Goal: Task Accomplishment & Management: Use online tool/utility

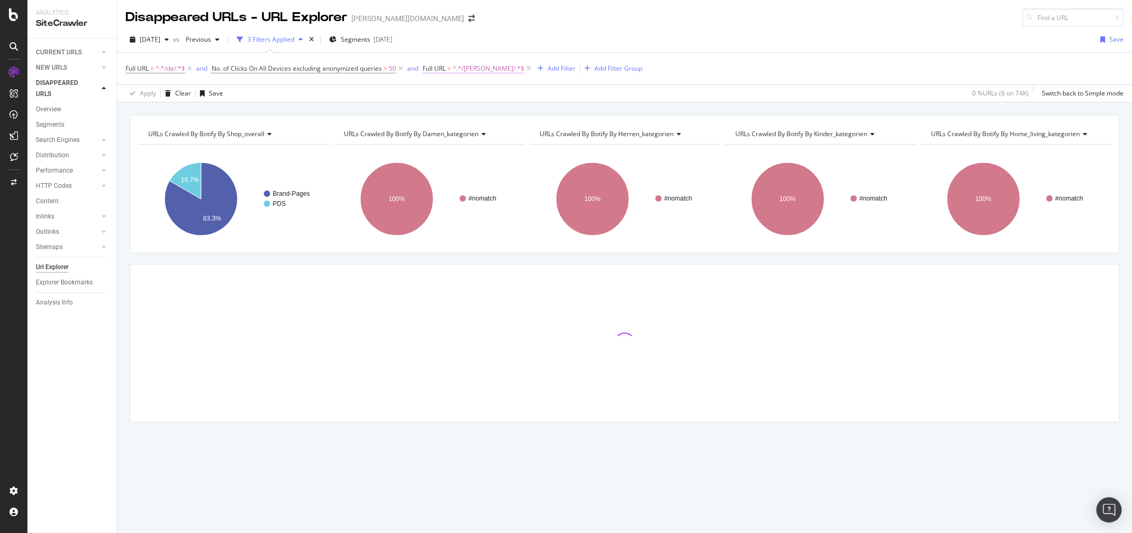
click at [451, 72] on span "=" at bounding box center [449, 68] width 4 height 9
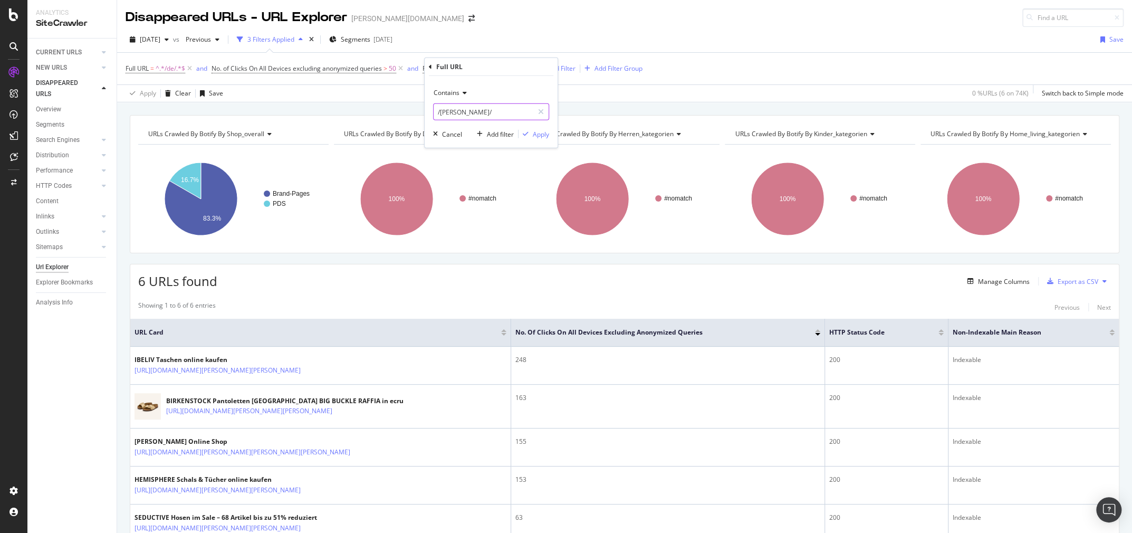
paste input "?page=2"
drag, startPoint x: 441, startPoint y: 113, endPoint x: 424, endPoint y: 111, distance: 16.4
click at [428, 111] on div "Contains ?page= Cancel Add filter Apply" at bounding box center [491, 112] width 133 height 72
type input "page="
click at [538, 130] on div "Apply" at bounding box center [541, 133] width 16 height 9
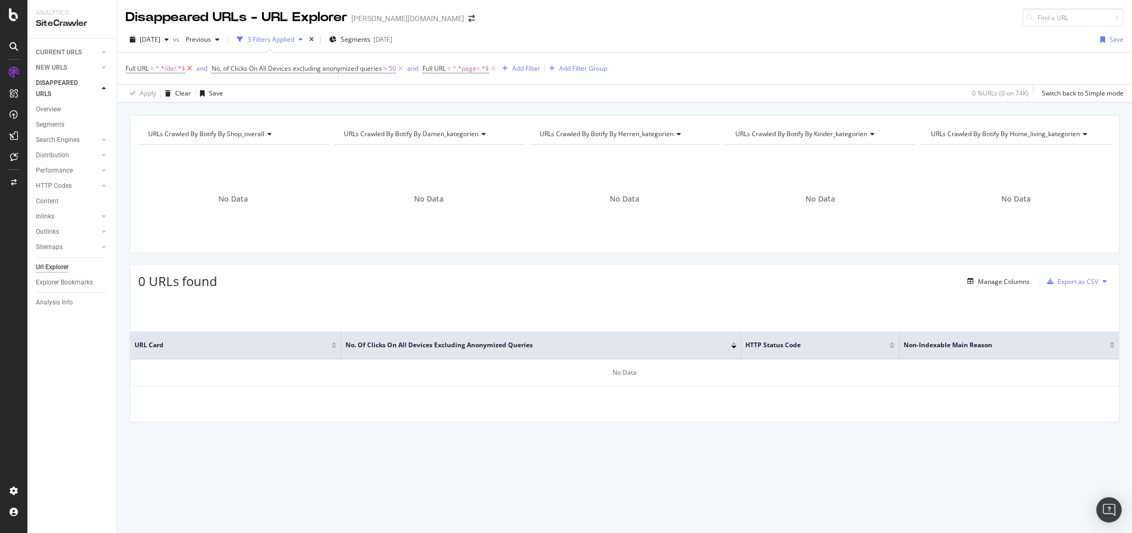
click at [193, 69] on icon at bounding box center [189, 68] width 9 height 11
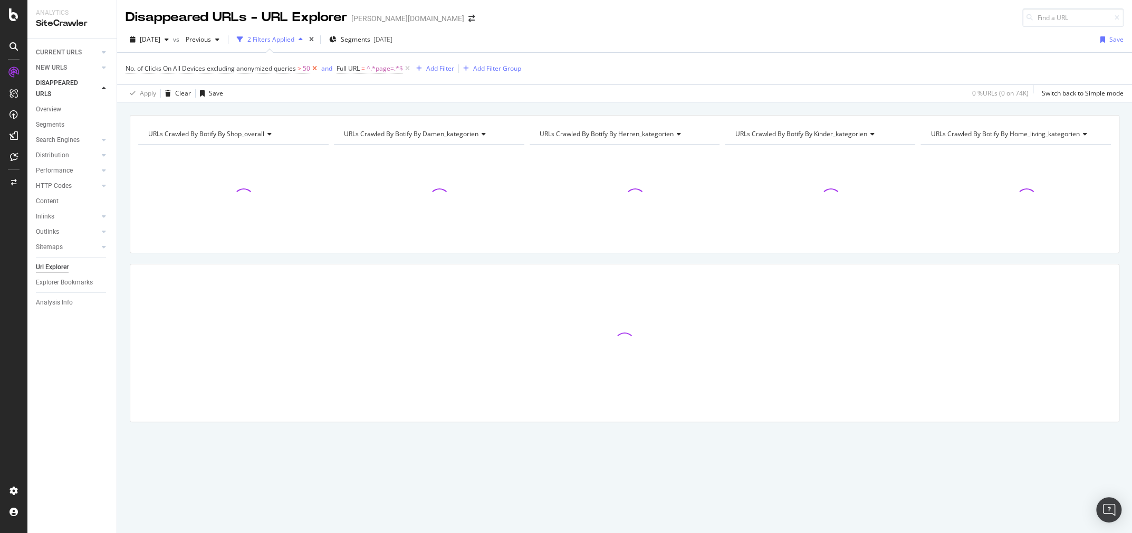
click at [313, 68] on icon at bounding box center [314, 68] width 9 height 11
click at [56, 54] on div "CURRENT URLS" at bounding box center [59, 52] width 46 height 11
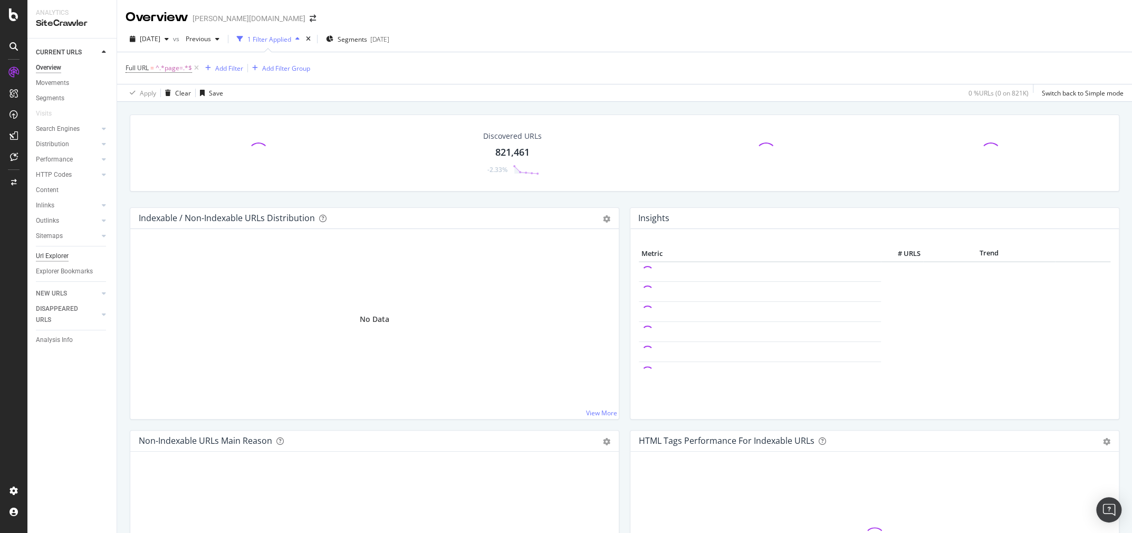
click at [46, 257] on div "Url Explorer" at bounding box center [52, 256] width 33 height 11
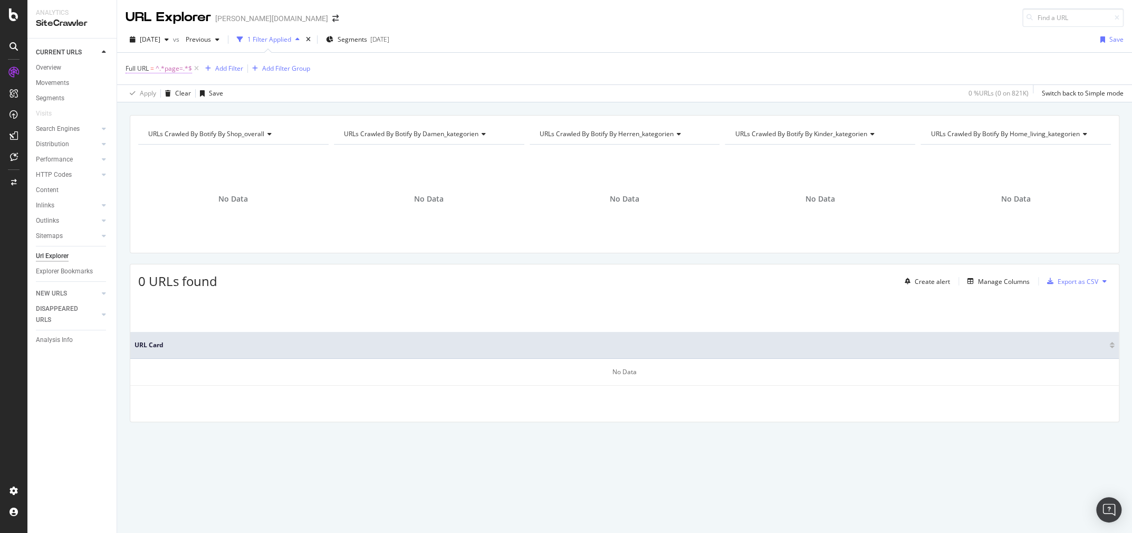
click at [172, 70] on span "^.*page=.*$" at bounding box center [174, 68] width 36 height 15
click at [491, 72] on div "Full URL = ^.*page=.*$ Add Filter Add Filter Group" at bounding box center [625, 69] width 998 height 32
